Goal: Transaction & Acquisition: Purchase product/service

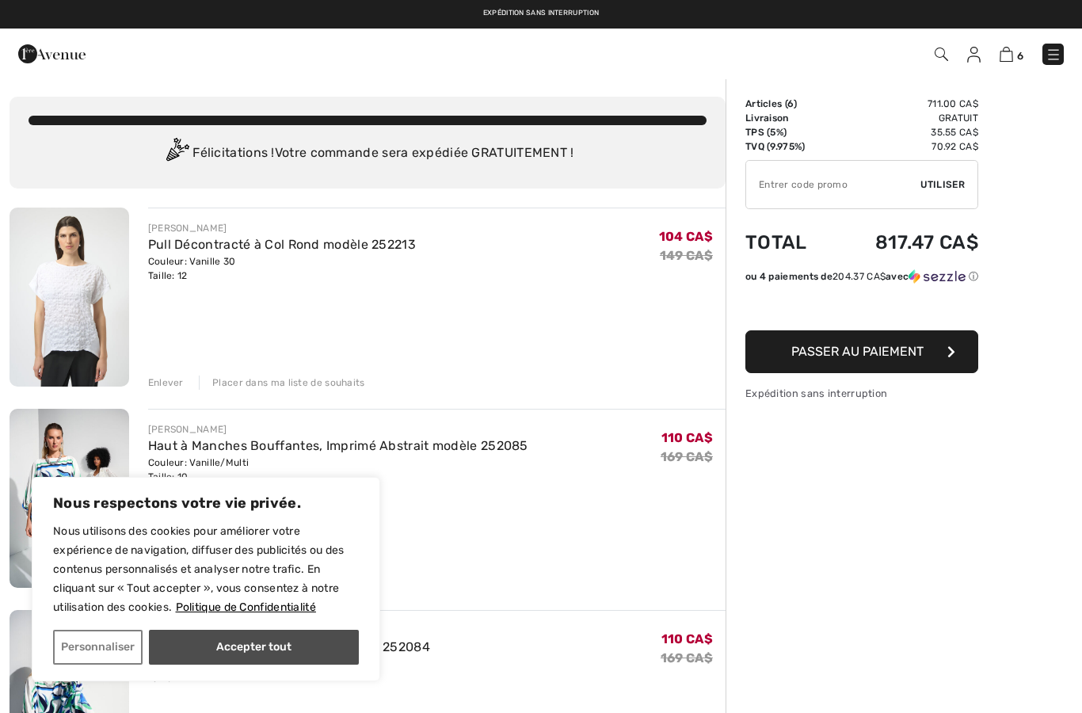
click at [230, 640] on button "Accepter tout" at bounding box center [254, 647] width 210 height 35
checkbox input "true"
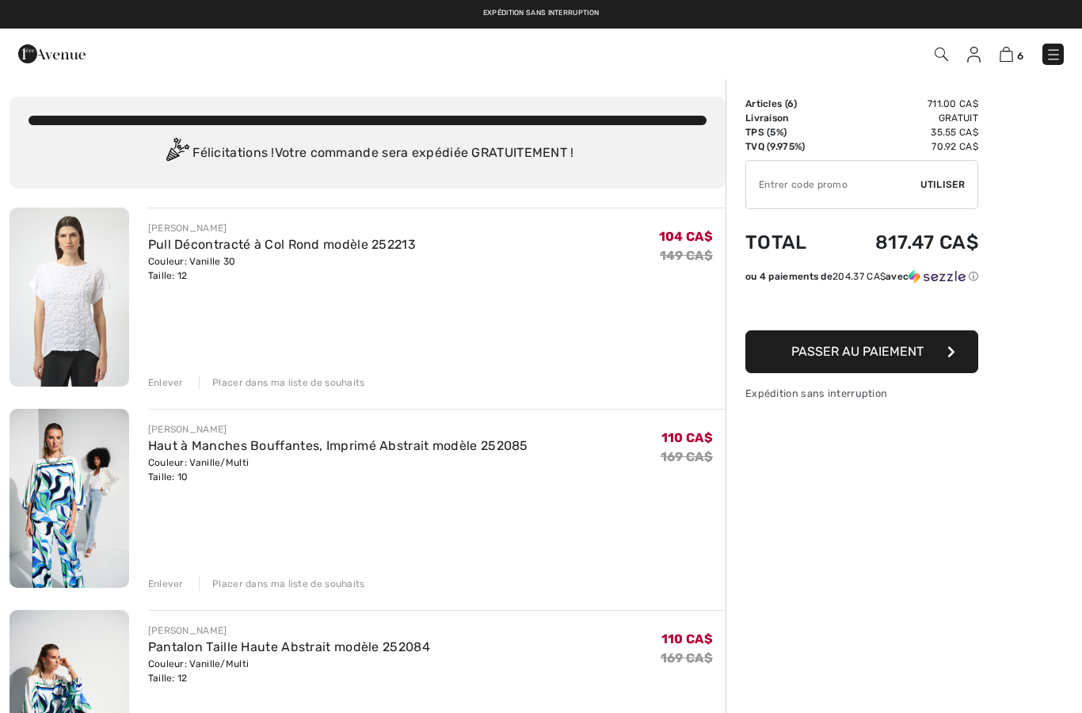
click at [167, 377] on div "Enlever" at bounding box center [166, 382] width 36 height 14
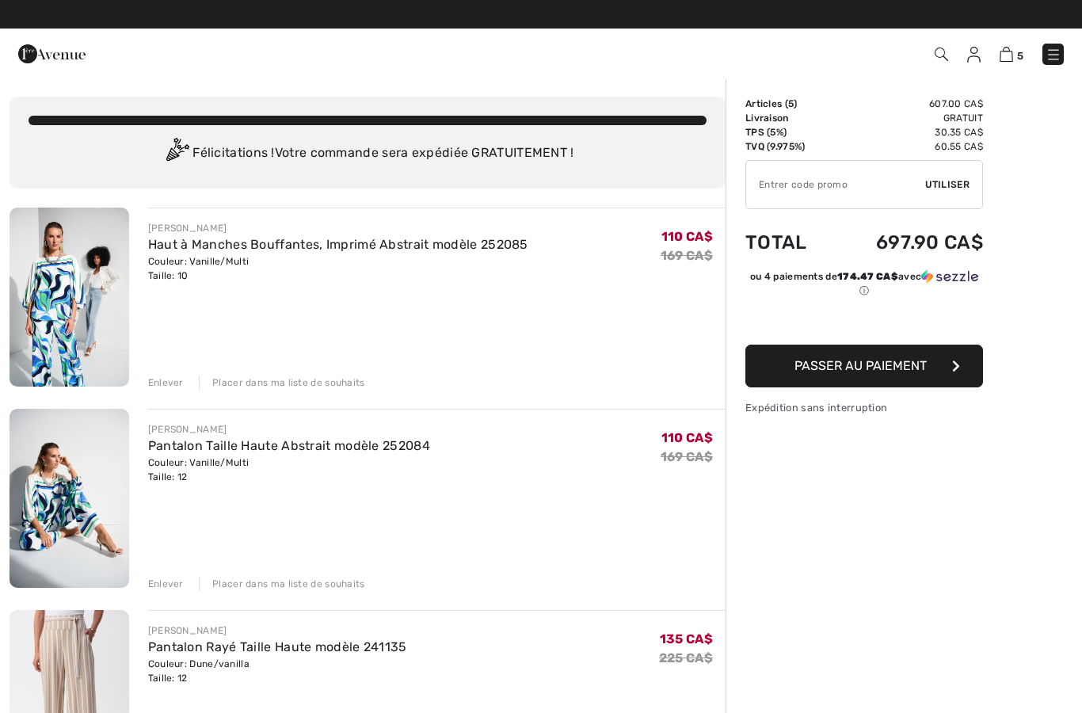
click at [169, 383] on div "Enlever" at bounding box center [166, 382] width 36 height 14
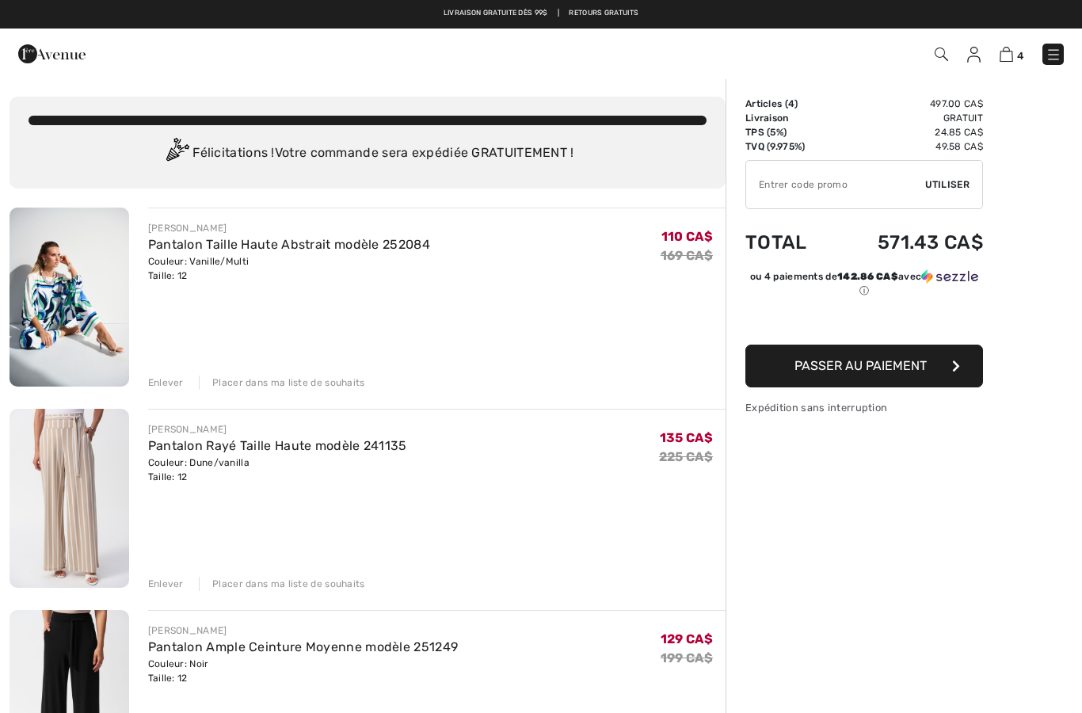
click at [170, 379] on div "Enlever" at bounding box center [166, 382] width 36 height 14
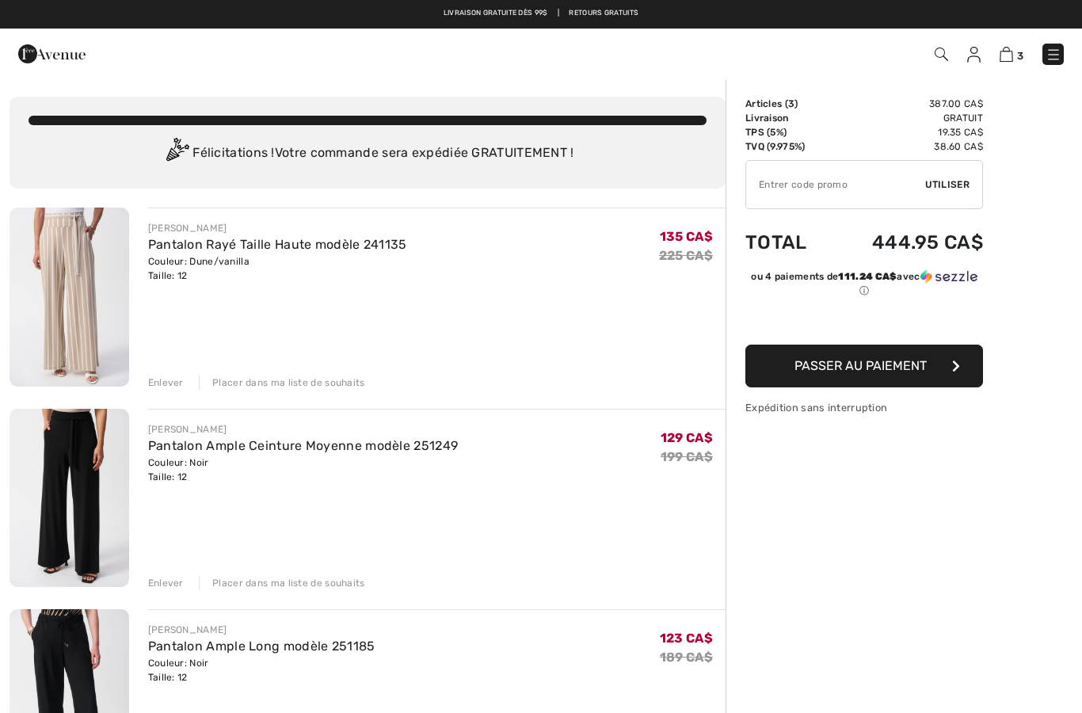
click at [168, 574] on div "Enlever Placer dans ma liste de souhaits" at bounding box center [436, 581] width 577 height 17
click at [170, 589] on div "Enlever" at bounding box center [166, 583] width 36 height 14
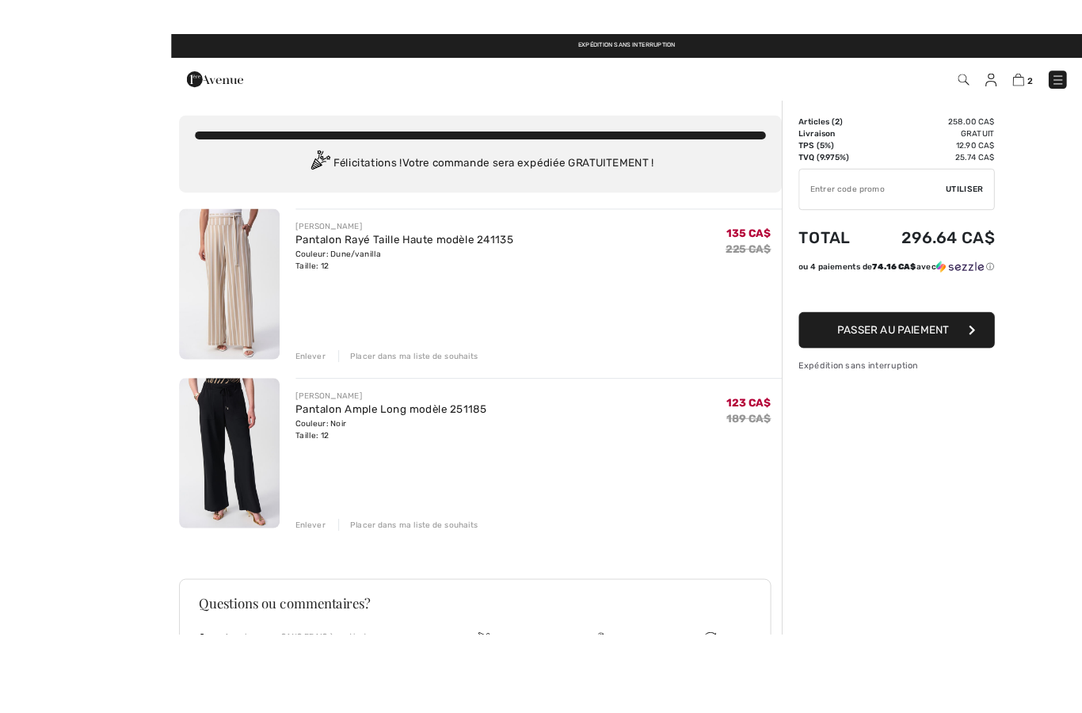
scroll to position [77, 0]
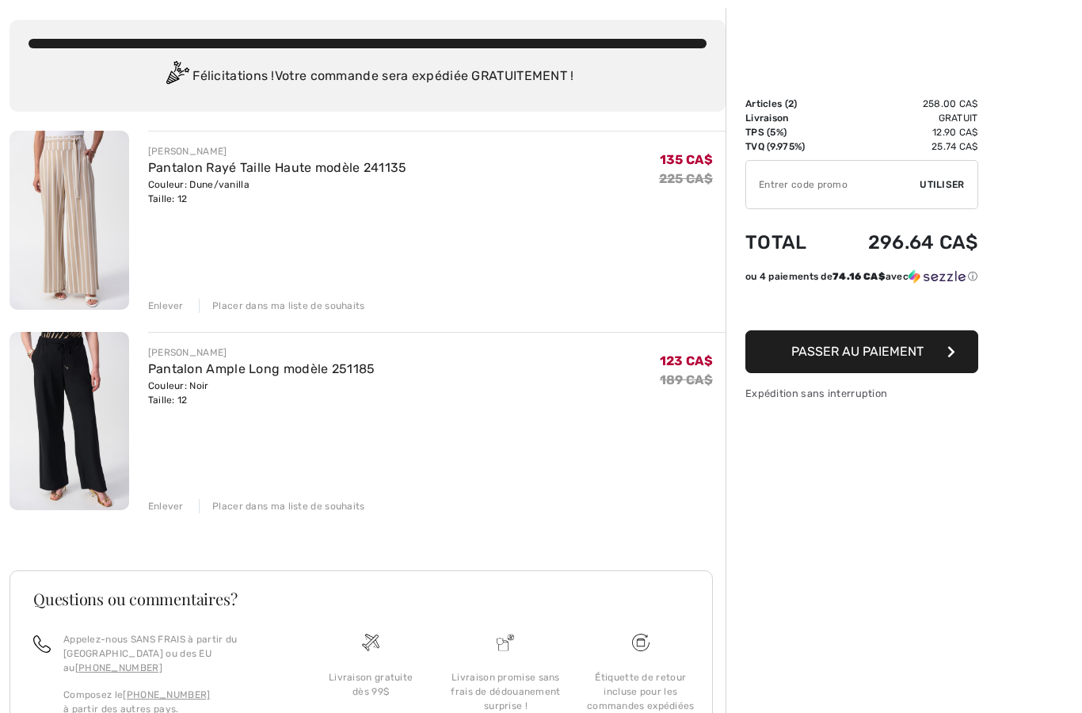
click at [106, 413] on img at bounding box center [70, 421] width 120 height 179
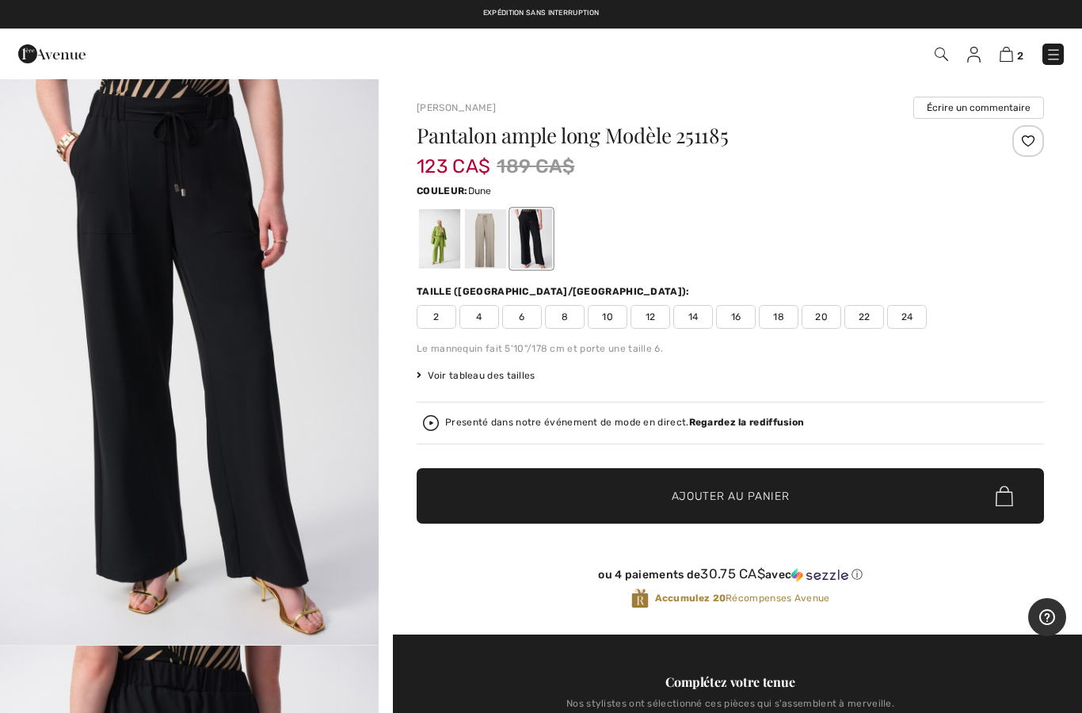
click at [493, 234] on div at bounding box center [485, 238] width 41 height 59
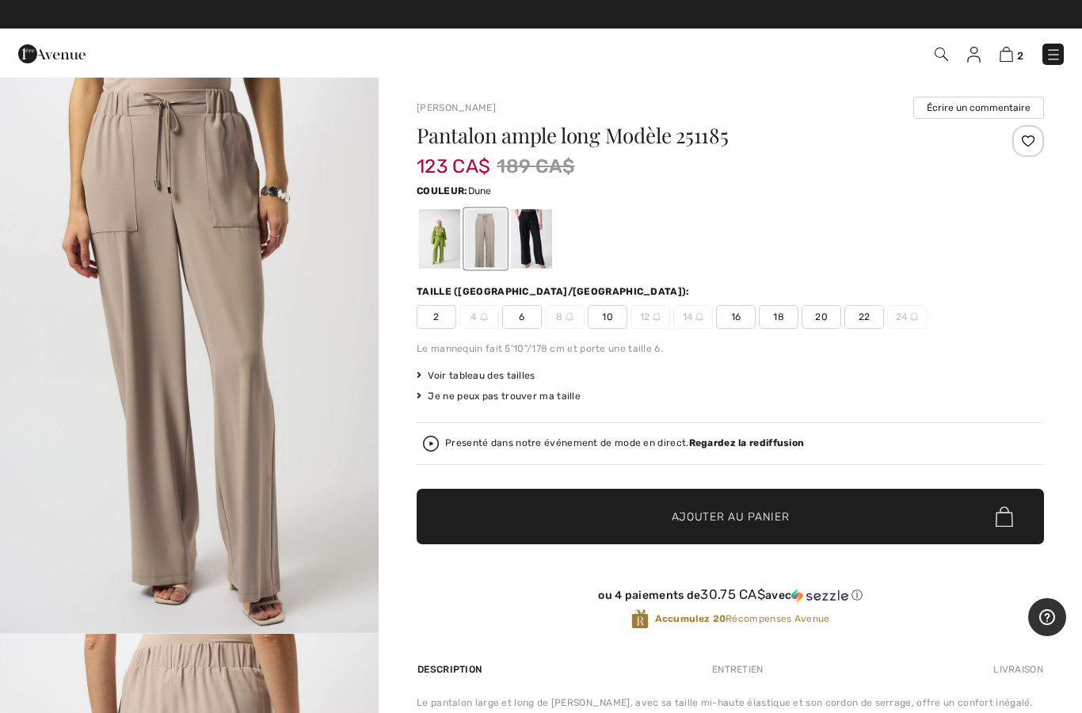
scroll to position [672, 0]
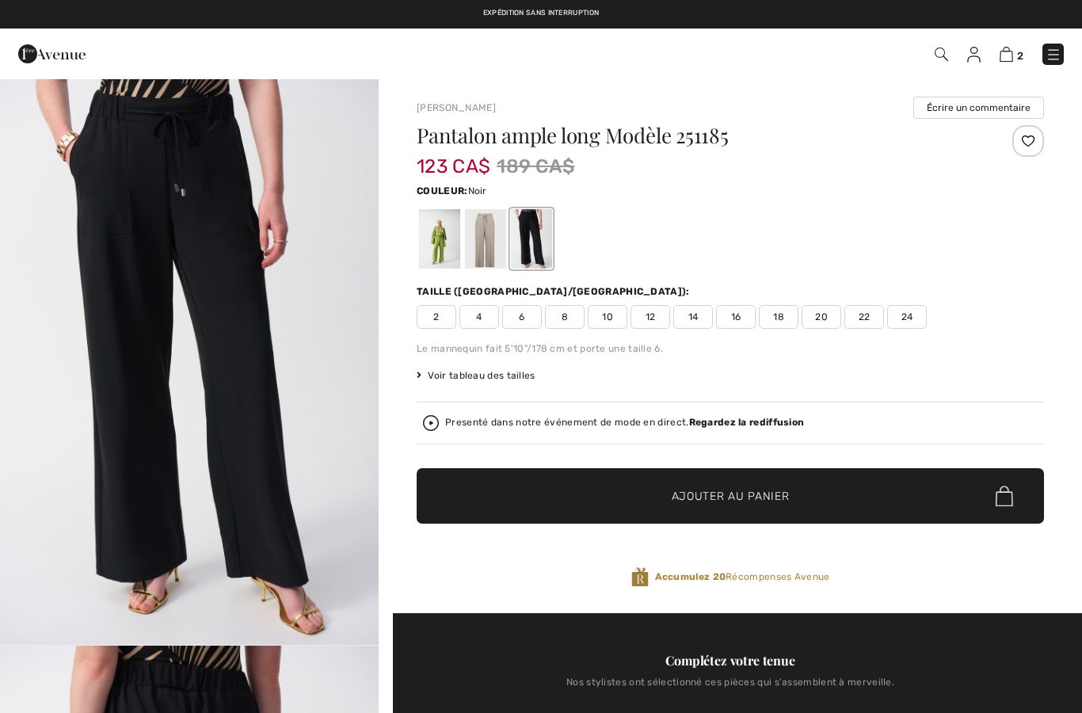
checkbox input "true"
